Goal: Task Accomplishment & Management: Manage account settings

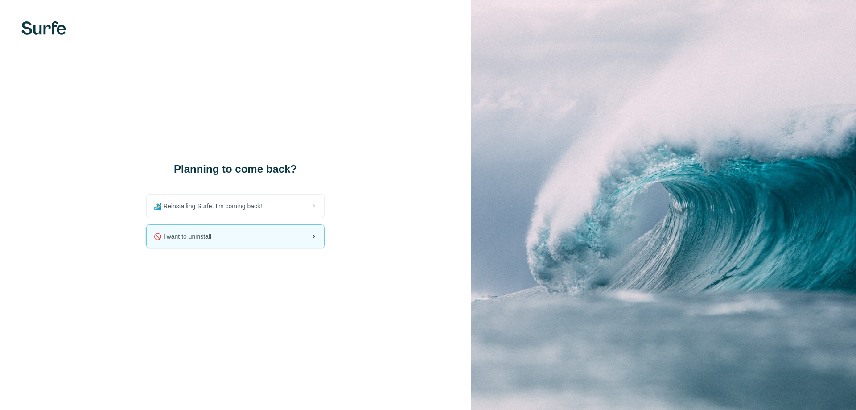
click at [235, 242] on div "🚫 I want to uninstall" at bounding box center [235, 236] width 177 height 23
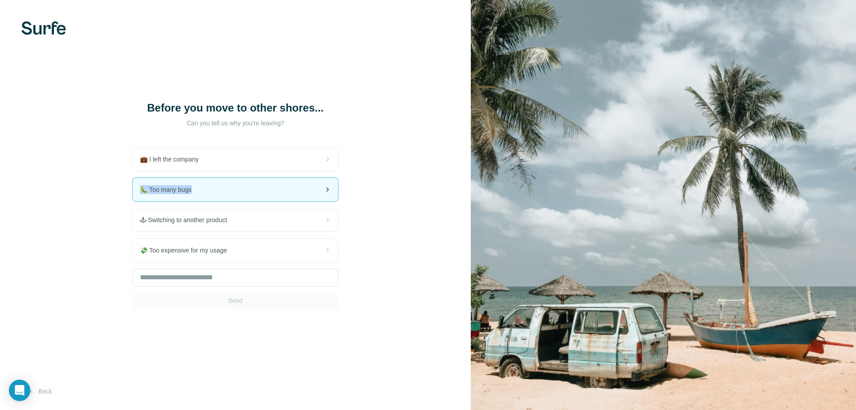
drag, startPoint x: 209, startPoint y: 159, endPoint x: 235, endPoint y: 196, distance: 45.1
click at [232, 196] on div "💼 I left the company 🐛 Too many bugs 🕹 Switching to another product 💸 Too expen…" at bounding box center [235, 228] width 206 height 162
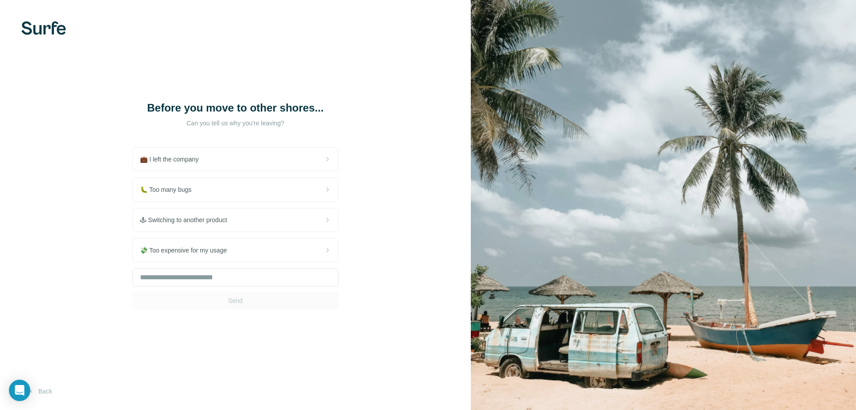
click at [333, 336] on div "Before you move to other shores... Can you tell us why you're leaving? 💼 I left…" at bounding box center [235, 205] width 471 height 410
click at [201, 281] on input "text" at bounding box center [235, 277] width 206 height 18
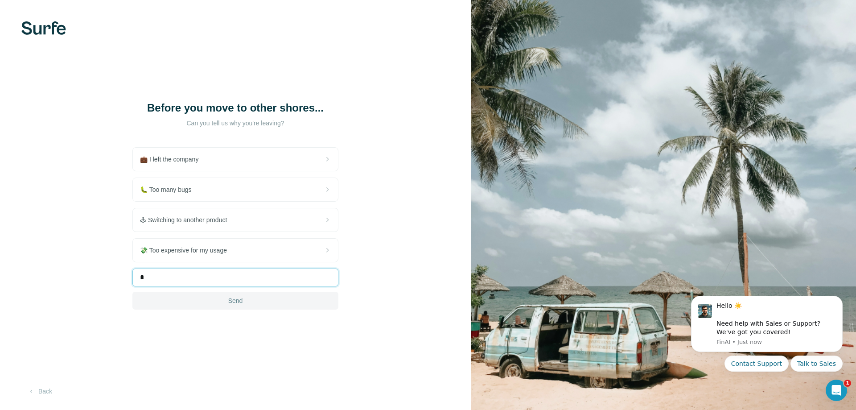
type input "*"
click at [225, 305] on button "Send" at bounding box center [235, 301] width 206 height 18
